Goal: Book appointment/travel/reservation

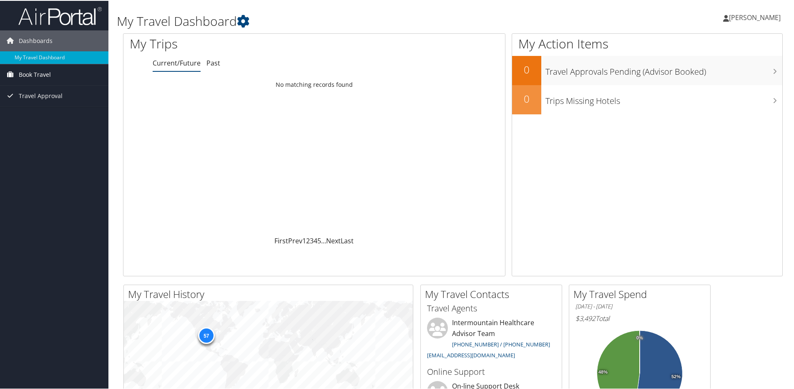
click at [39, 74] on span "Book Travel" at bounding box center [35, 73] width 32 height 21
click at [25, 101] on link "Book/Manage Online Trips" at bounding box center [54, 103] width 108 height 13
